Goal: Information Seeking & Learning: Find specific page/section

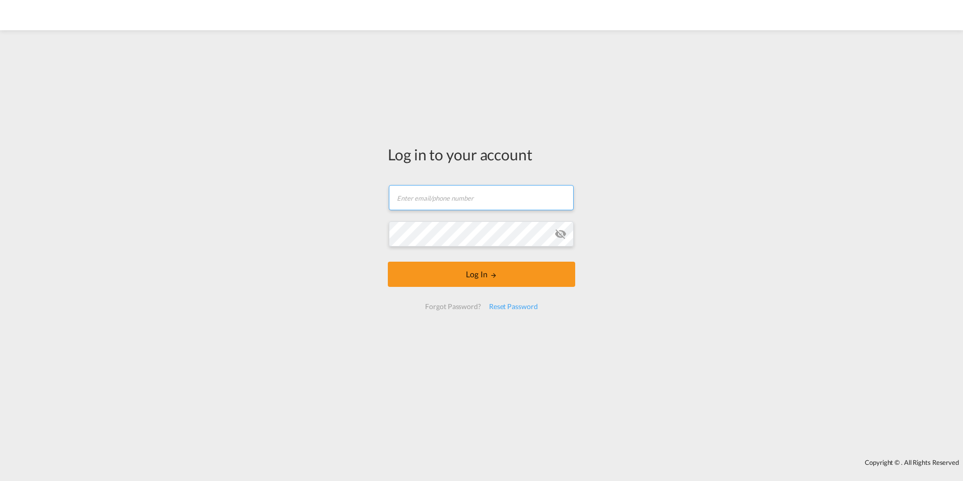
click at [424, 201] on input "text" at bounding box center [481, 197] width 185 height 25
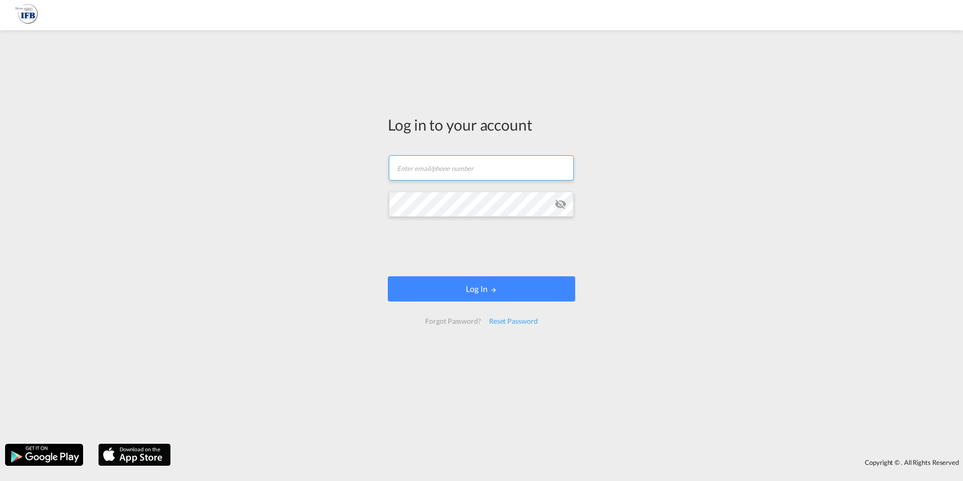
type input "john.wittke@ifbhamburg.de"
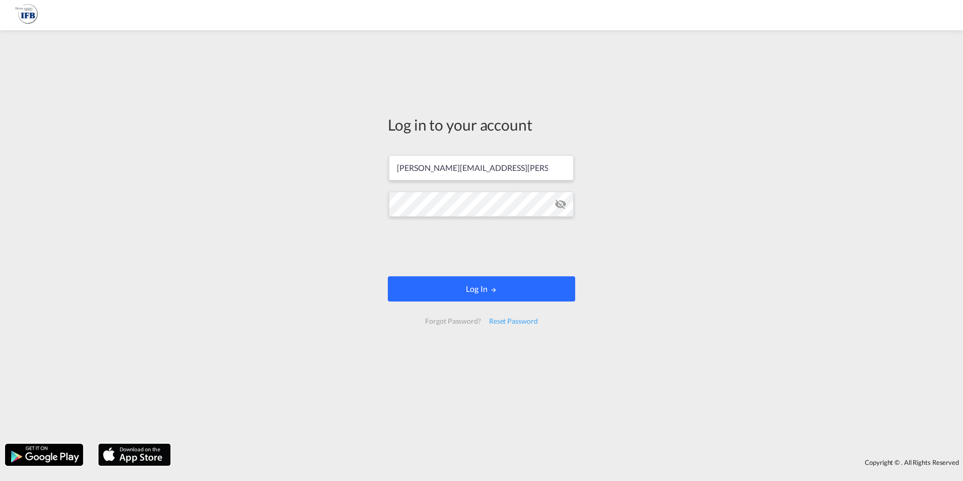
click at [484, 283] on button "Log In" at bounding box center [481, 288] width 187 height 25
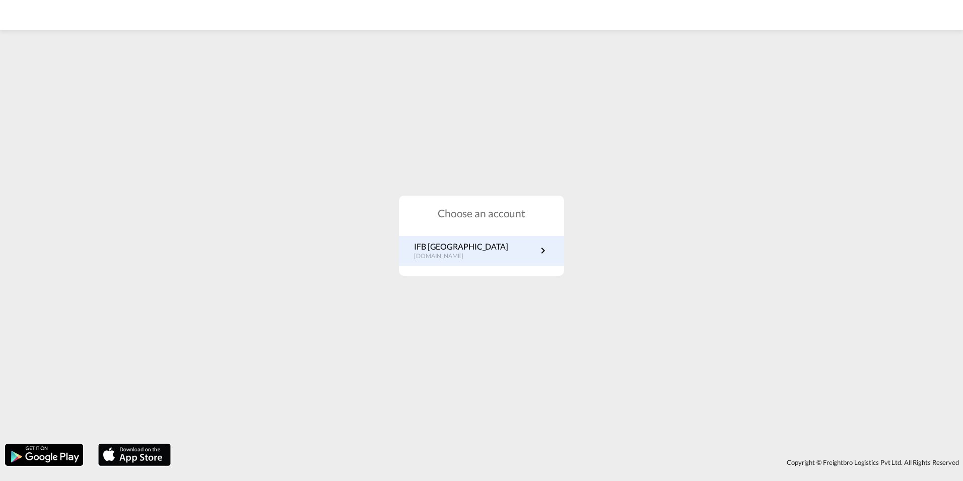
click at [449, 245] on p "IFB Germany" at bounding box center [461, 246] width 94 height 11
